Goal: Task Accomplishment & Management: Manage account settings

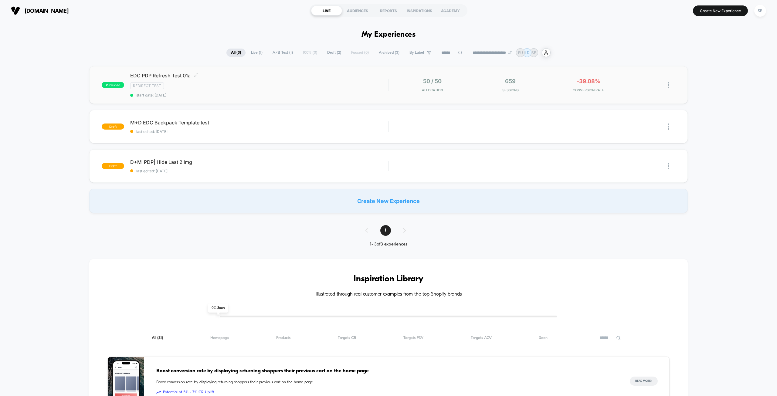
click at [306, 77] on span "EDC PDP Refresh Test 01a Click to edit experience details" at bounding box center [259, 76] width 258 height 6
click at [307, 83] on div "Redirect Test" at bounding box center [259, 85] width 258 height 7
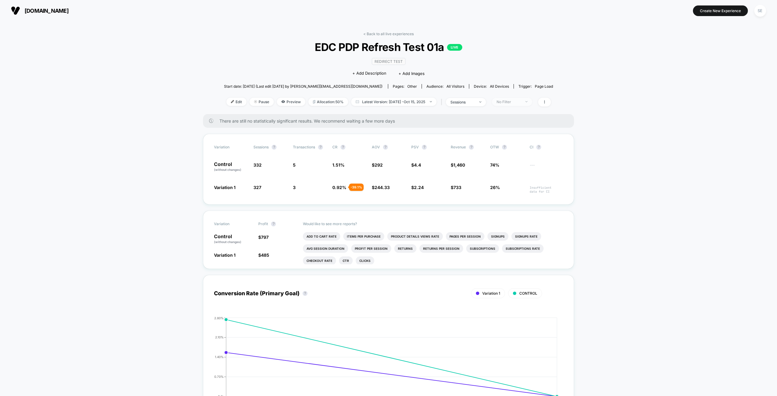
click at [519, 101] on div "No Filter" at bounding box center [509, 102] width 24 height 5
click at [483, 100] on span "sessions" at bounding box center [466, 102] width 40 height 8
click at [496, 97] on div "< Back to all live experiences EDC PDP Refresh Test 01a LIVE Redirect Test Clic…" at bounding box center [388, 73] width 329 height 83
click at [549, 99] on span at bounding box center [544, 102] width 13 height 9
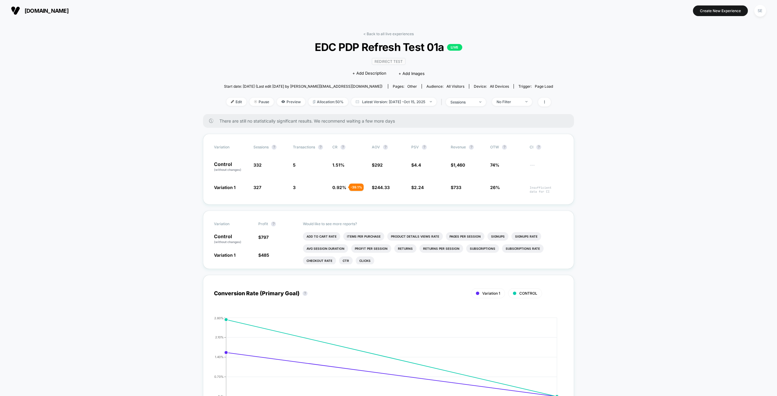
click at [447, 87] on span "All Visitors" at bounding box center [456, 86] width 18 height 5
click at [422, 84] on span "Audience: All Visitors" at bounding box center [445, 86] width 47 height 5
click at [481, 107] on div "< Back to all live experiences EDC PDP Refresh Test 01a LIVE Redirect Test Clic…" at bounding box center [388, 73] width 329 height 83
click at [485, 103] on span "sessions" at bounding box center [466, 102] width 40 height 8
click at [521, 101] on div "No Filter" at bounding box center [509, 102] width 24 height 5
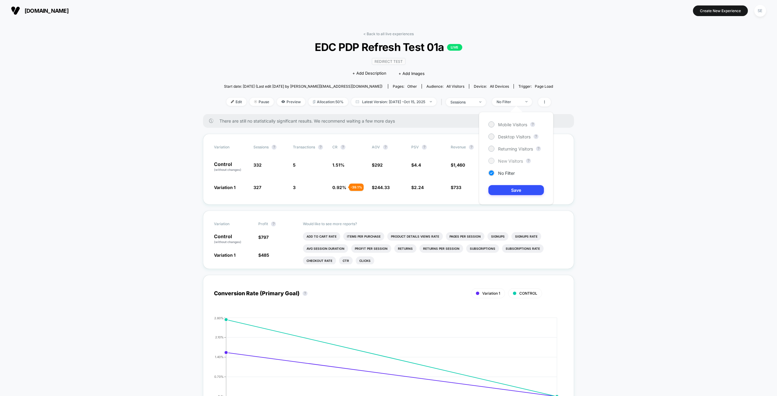
click at [506, 160] on span "New Visitors" at bounding box center [510, 160] width 25 height 5
click at [513, 190] on button "Save" at bounding box center [516, 190] width 56 height 10
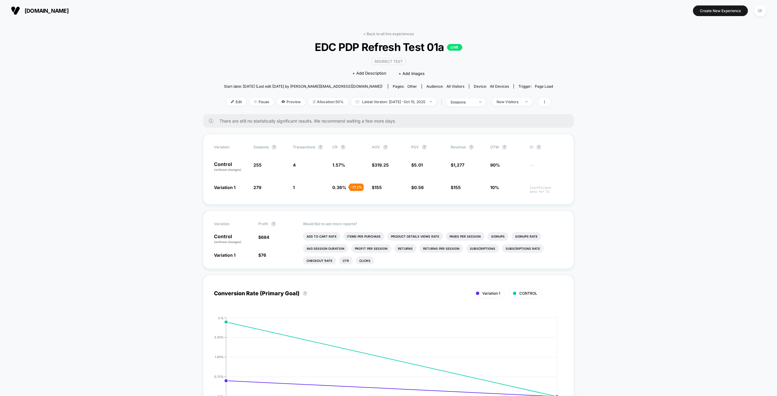
drag, startPoint x: 179, startPoint y: 241, endPoint x: 169, endPoint y: 85, distance: 155.8
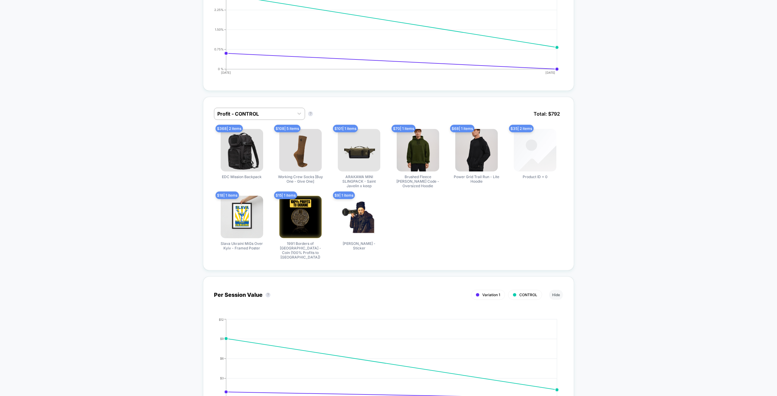
scroll to position [334, 0]
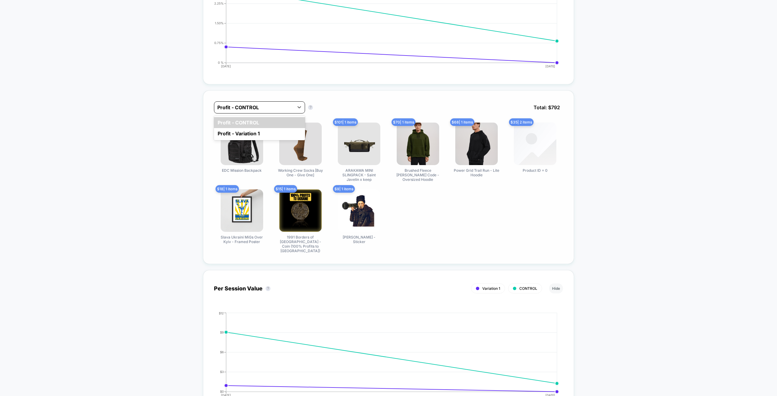
click at [256, 110] on div at bounding box center [253, 107] width 73 height 7
click at [251, 130] on div "Profit - Variation 1" at bounding box center [259, 133] width 91 height 11
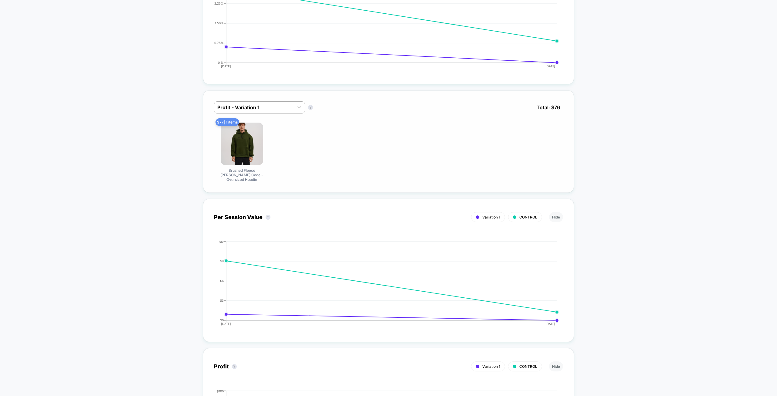
click at [129, 106] on div "< Back to all live experiences EDC PDP Refresh Test 01a LIVE Redirect Test Clic…" at bounding box center [388, 365] width 777 height 1357
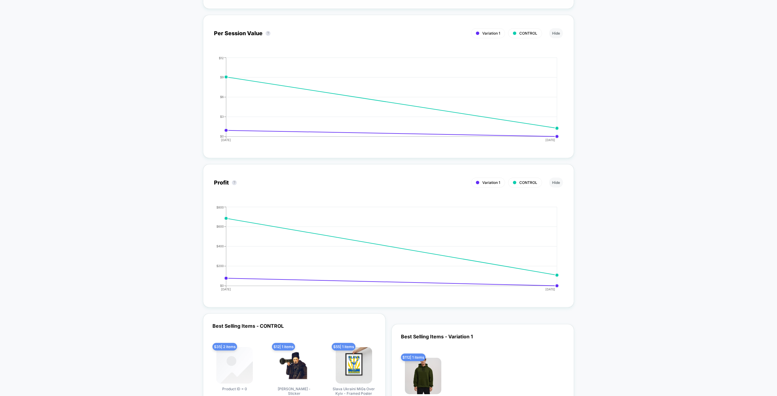
drag, startPoint x: 165, startPoint y: 187, endPoint x: 174, endPoint y: 250, distance: 63.8
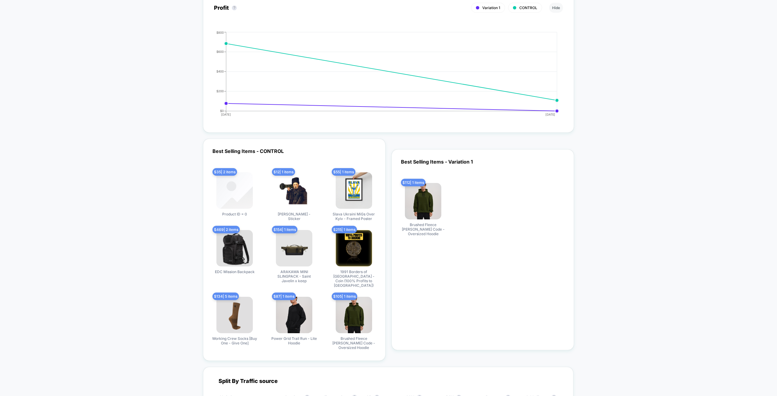
scroll to position [0, 0]
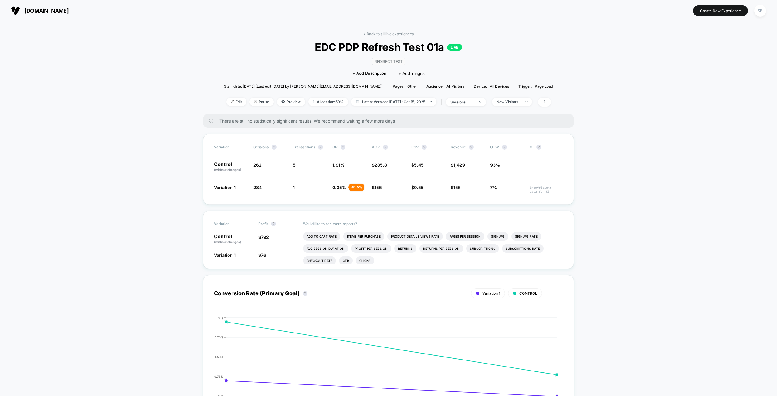
drag, startPoint x: 171, startPoint y: 260, endPoint x: 196, endPoint y: 52, distance: 210.0
